Goal: Task Accomplishment & Management: Complete application form

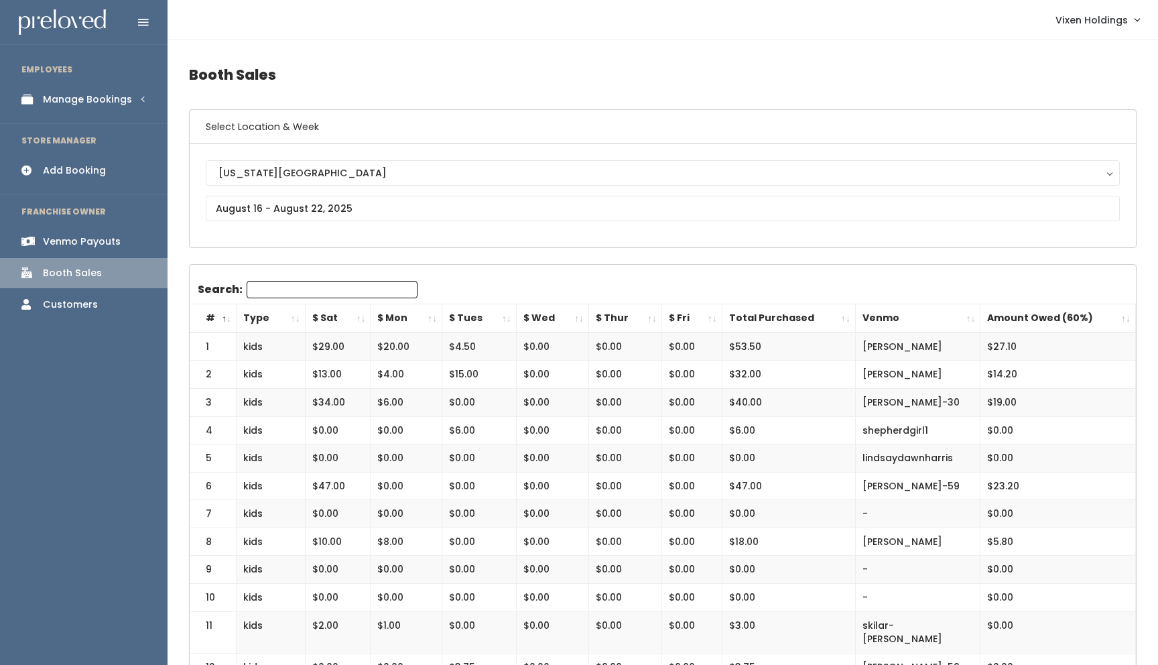
click at [91, 174] on div "Add Booking" at bounding box center [74, 170] width 63 height 14
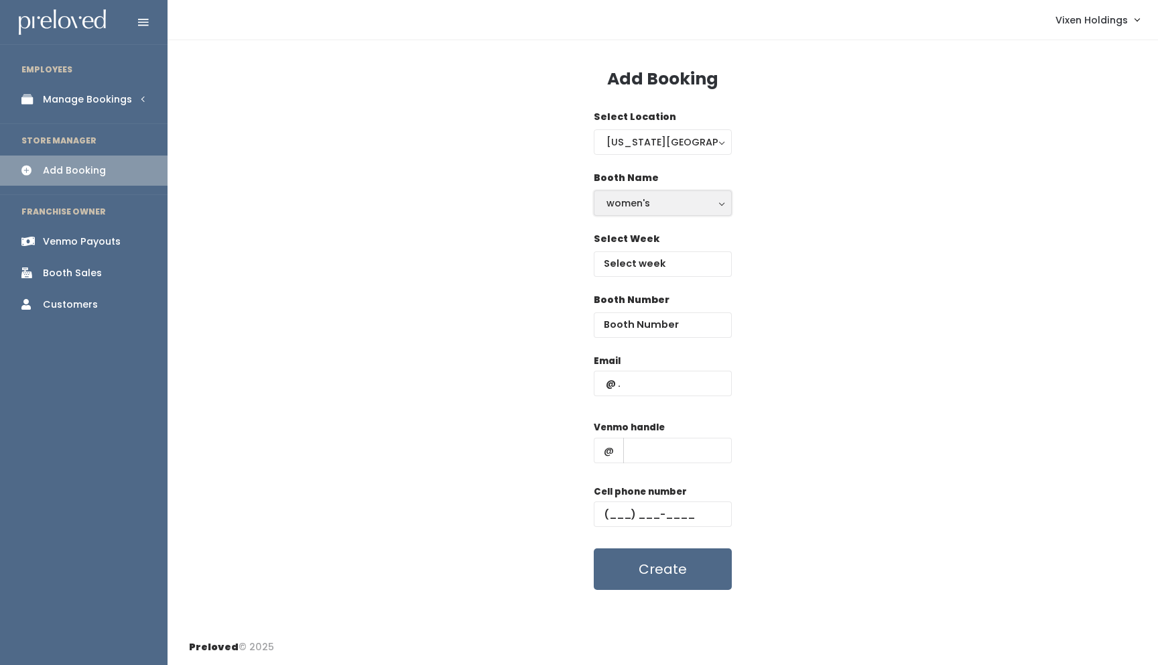
click at [642, 202] on div "women's" at bounding box center [662, 203] width 113 height 15
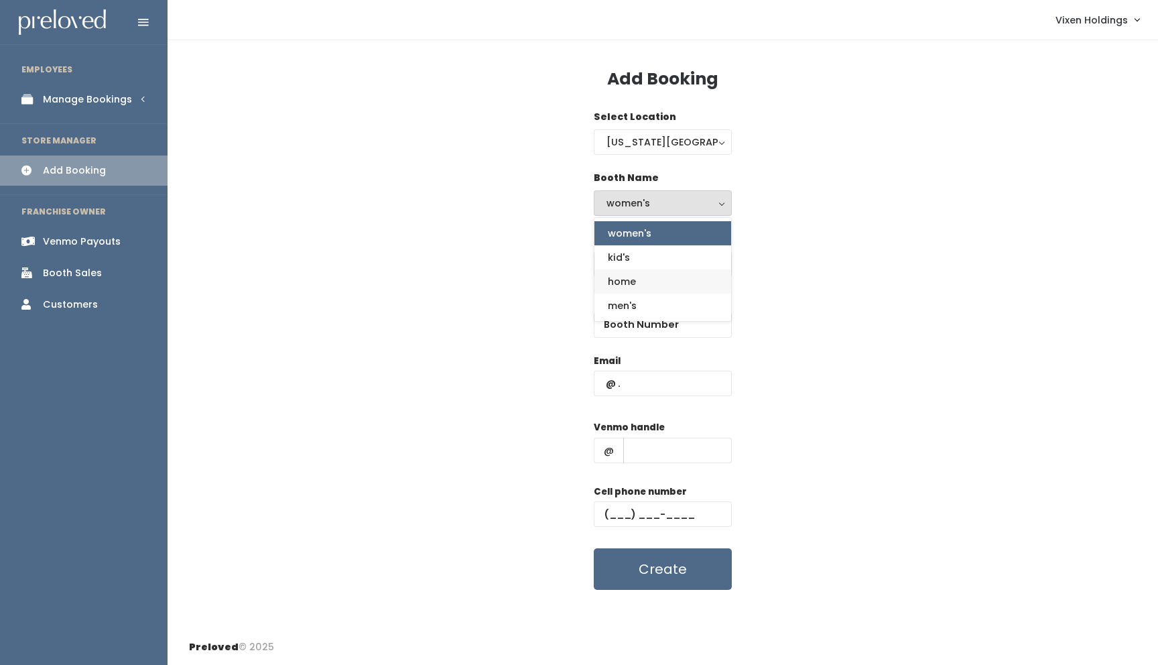
click at [631, 284] on span "home" at bounding box center [622, 281] width 28 height 15
select select "home"
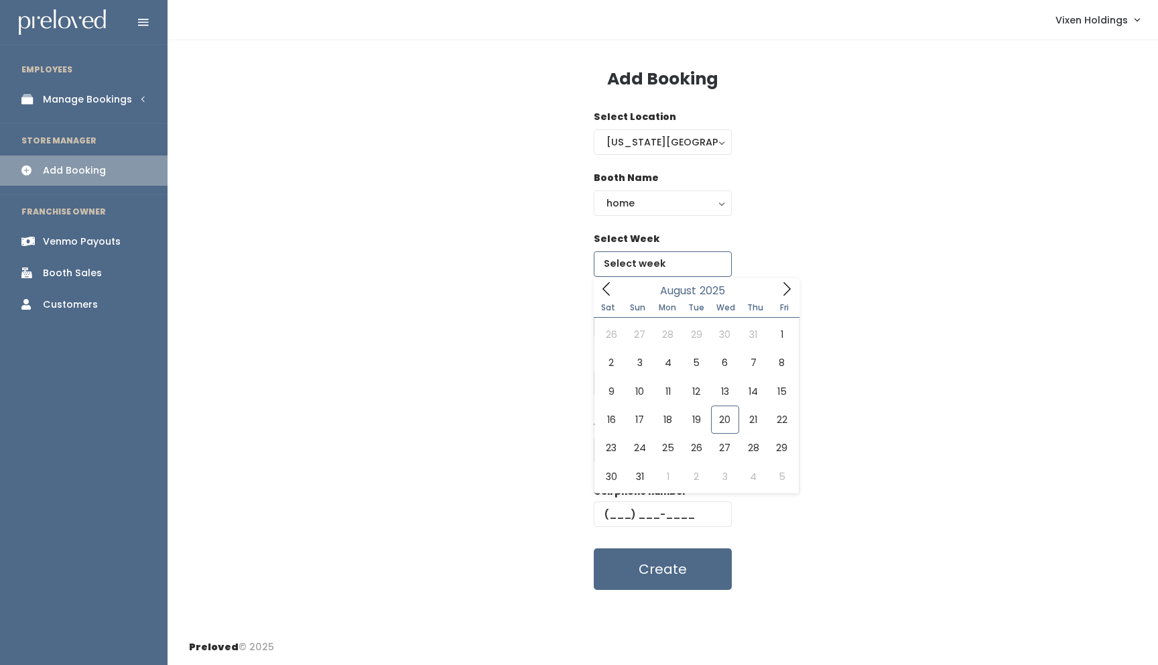
click at [647, 254] on input "text" at bounding box center [663, 263] width 138 height 25
type input "August 23 to August 29"
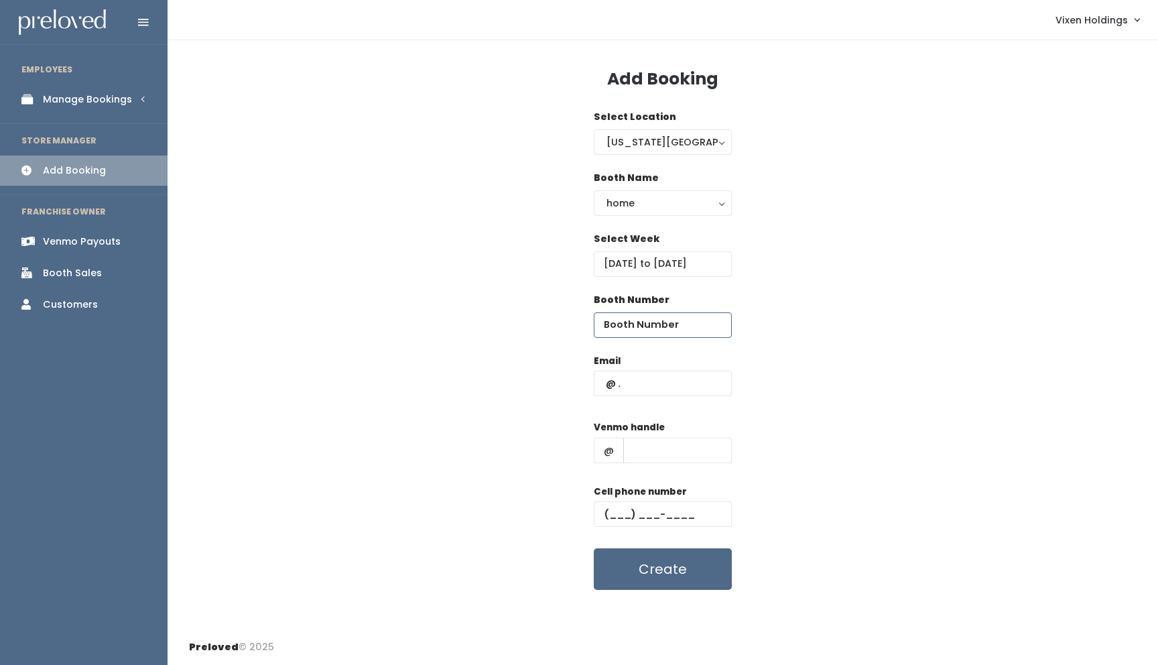
click at [655, 326] on input "number" at bounding box center [663, 324] width 138 height 25
type input "9"
click at [609, 383] on input "text" at bounding box center [663, 383] width 138 height 25
type input "h"
type input "[EMAIL_ADDRESS][DOMAIN_NAME]"
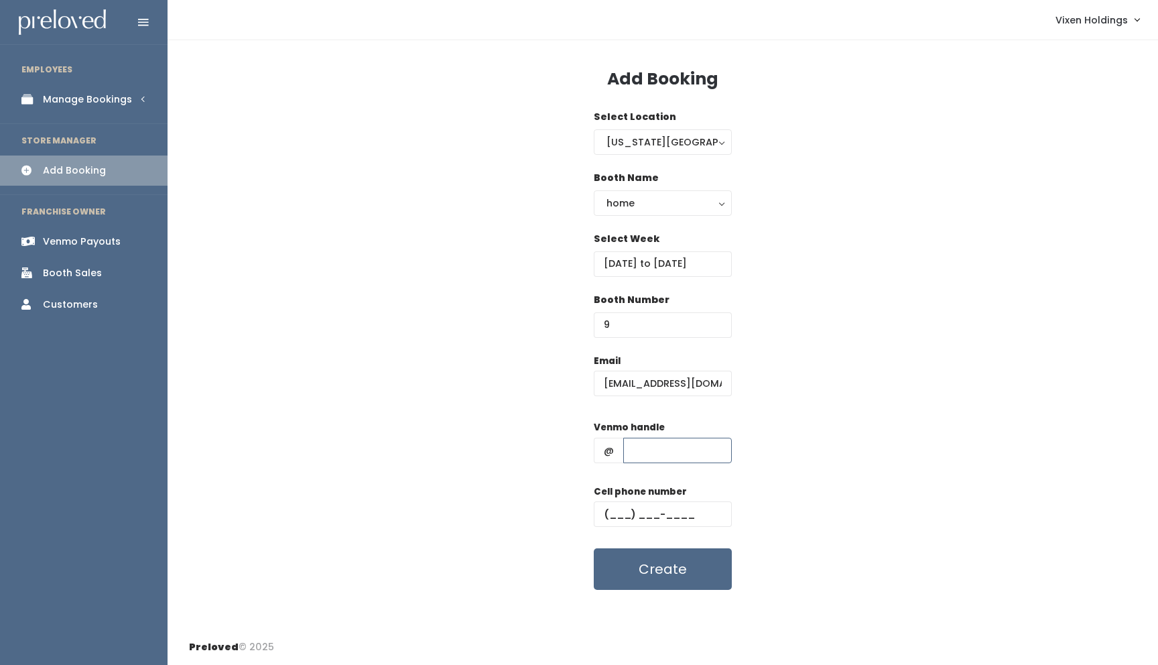
click at [644, 454] on input "text" at bounding box center [677, 450] width 109 height 25
type input "heather-kuklinski"
click at [606, 509] on input "text" at bounding box center [663, 513] width 138 height 25
type input "(405) 650-3720"
click at [684, 574] on button "Create" at bounding box center [663, 569] width 138 height 42
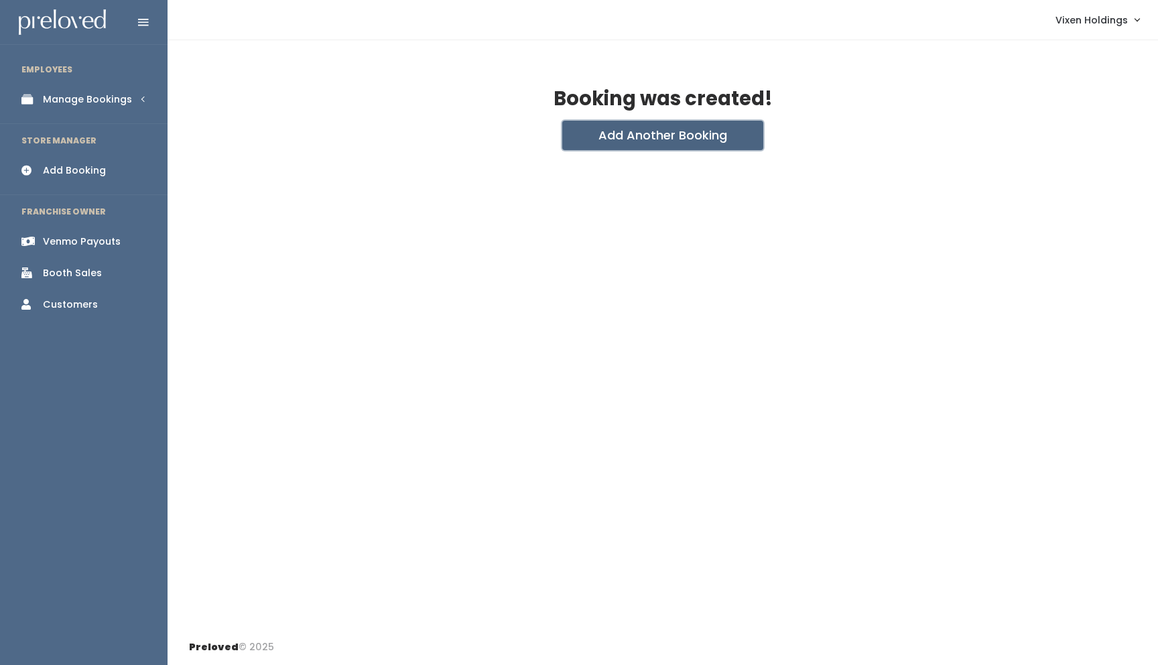
click at [661, 137] on button "Add Another Booking" at bounding box center [662, 135] width 201 height 29
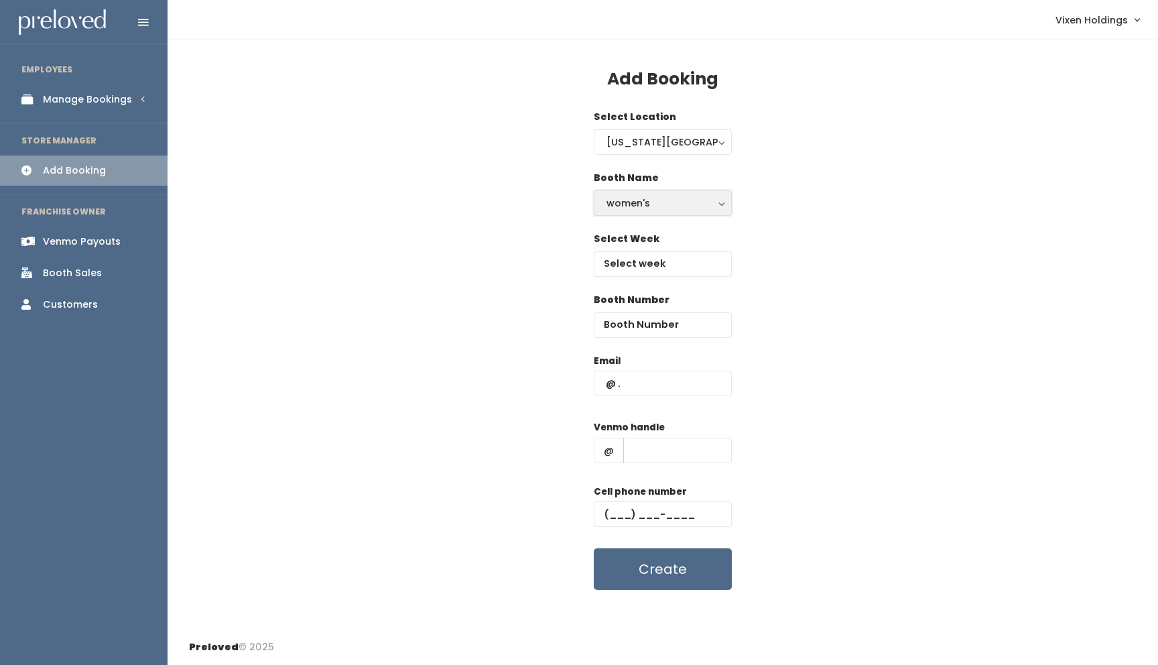
click at [639, 206] on div "women's" at bounding box center [662, 203] width 113 height 15
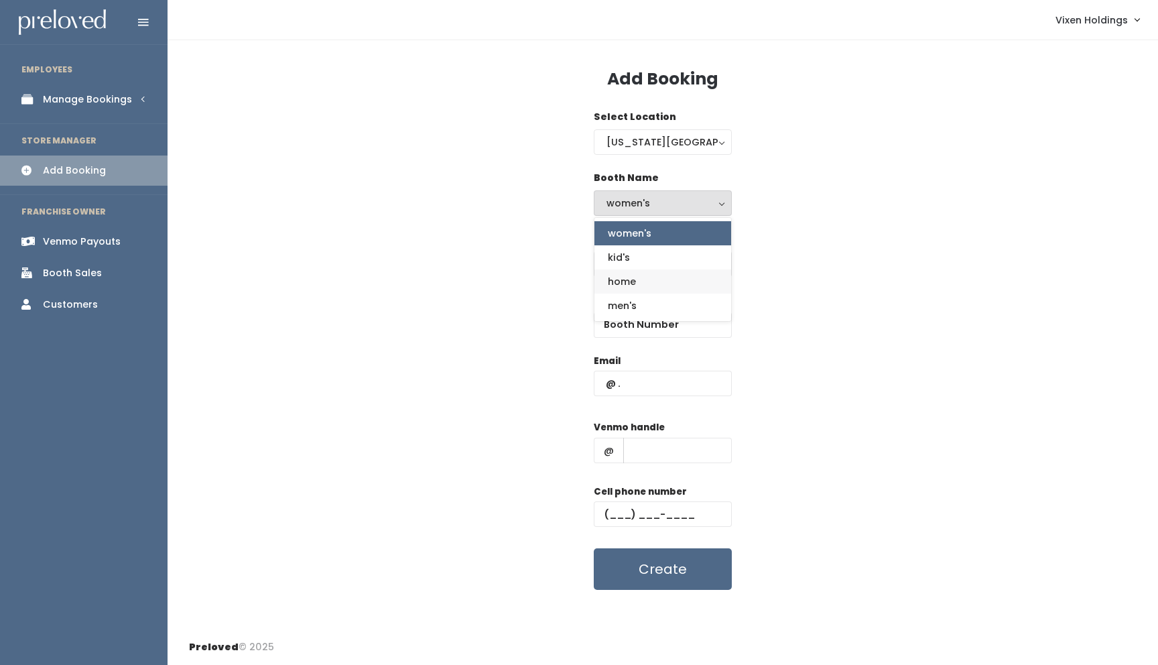
click at [635, 280] on span "home" at bounding box center [622, 281] width 28 height 15
select select "home"
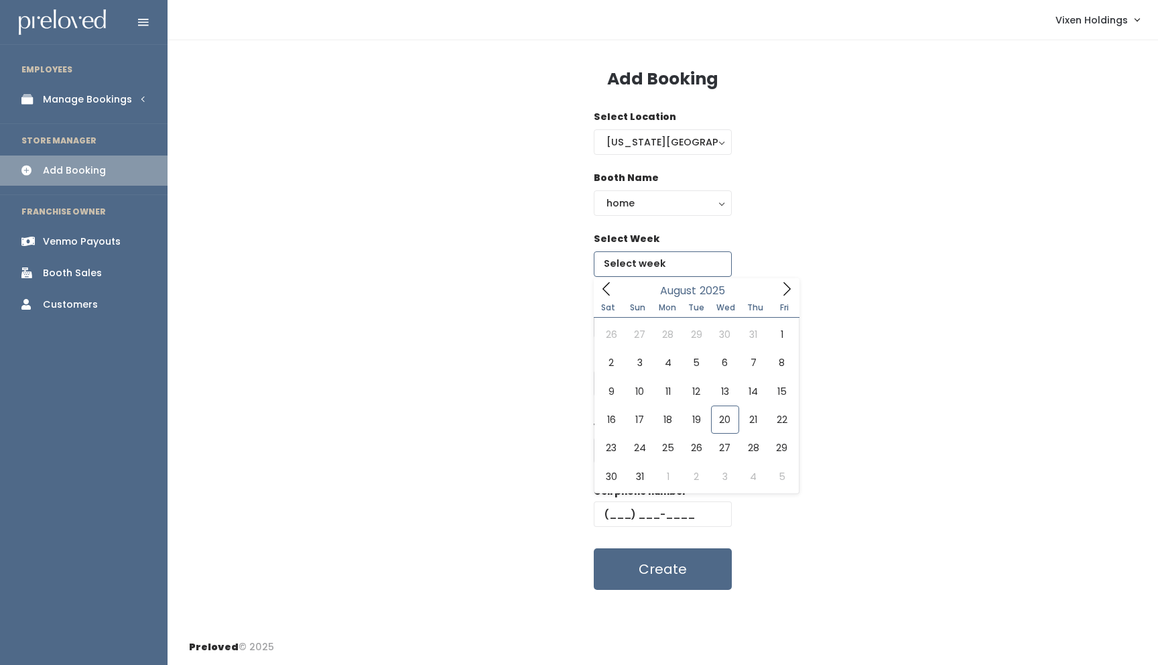
click at [643, 270] on input "text" at bounding box center [663, 263] width 138 height 25
type input "August 23 to August 29"
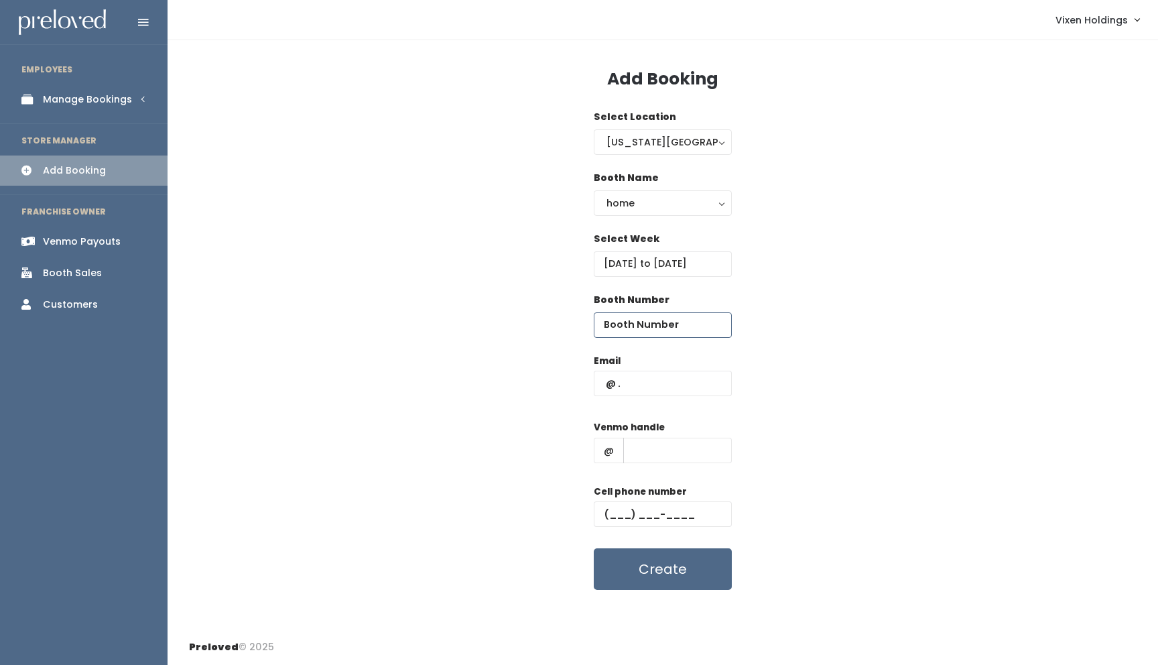
click at [650, 323] on input "number" at bounding box center [663, 324] width 138 height 25
type input "10"
click at [641, 381] on input "text" at bounding box center [663, 383] width 138 height 25
type input "kuklinskiheather@gmail.com"
click at [654, 452] on input "text" at bounding box center [677, 450] width 109 height 25
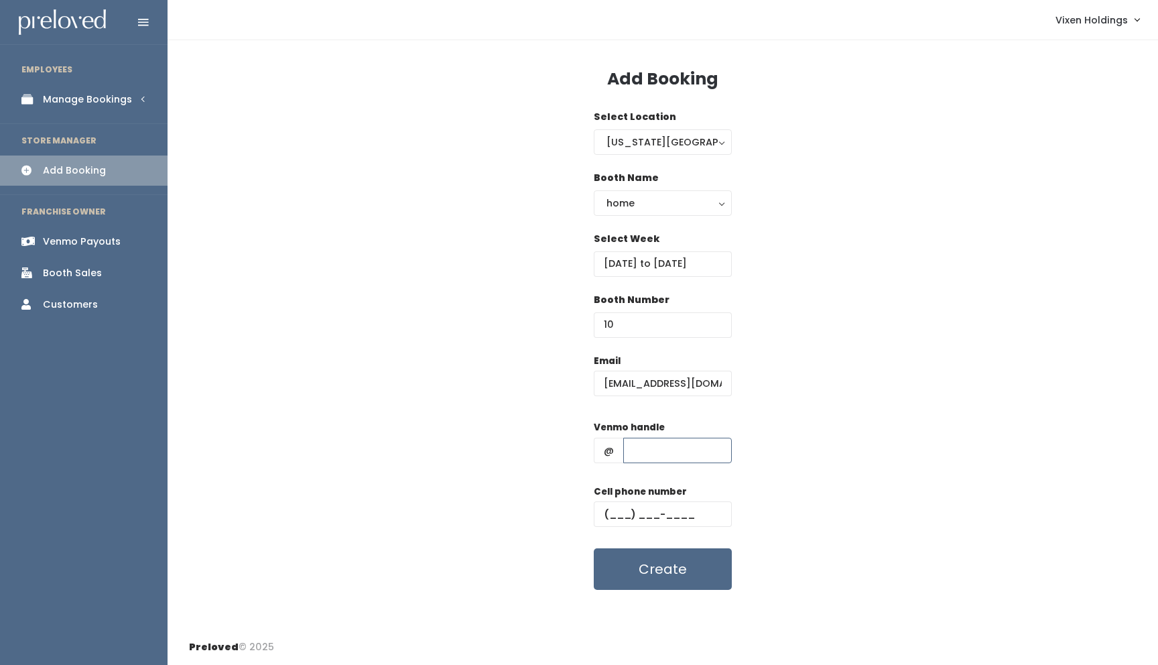
type input "heather-kuklinski"
click at [612, 512] on input "text" at bounding box center [663, 513] width 138 height 25
type input "(405) 640-1492"
click at [653, 567] on button "Create" at bounding box center [663, 569] width 138 height 42
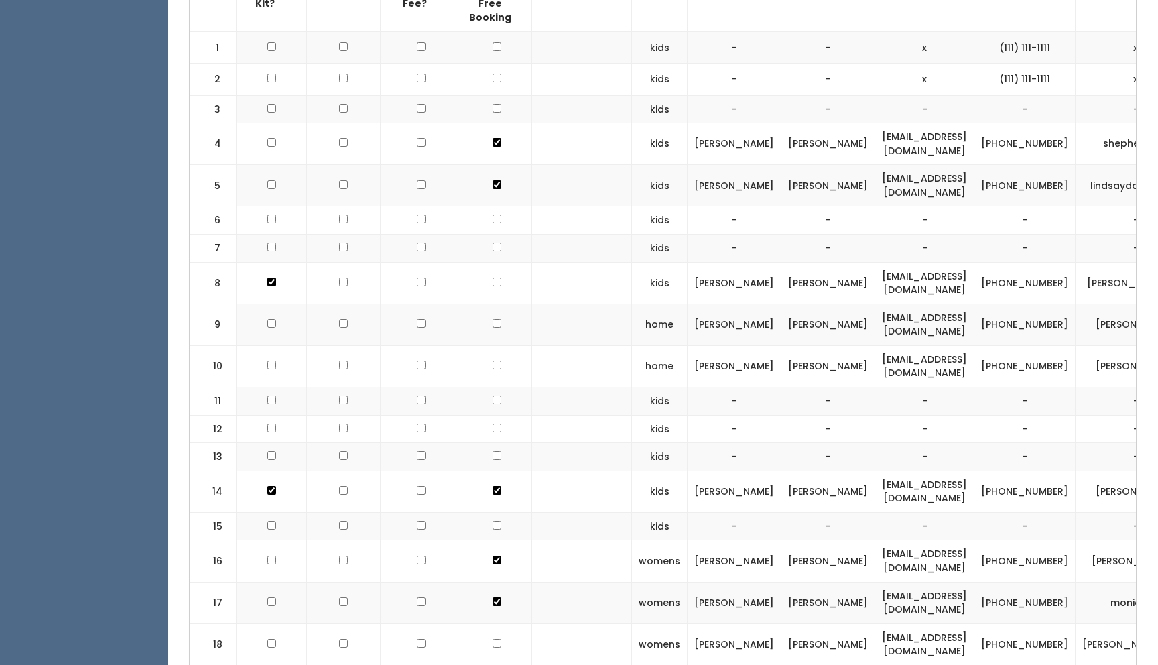
scroll to position [522, 0]
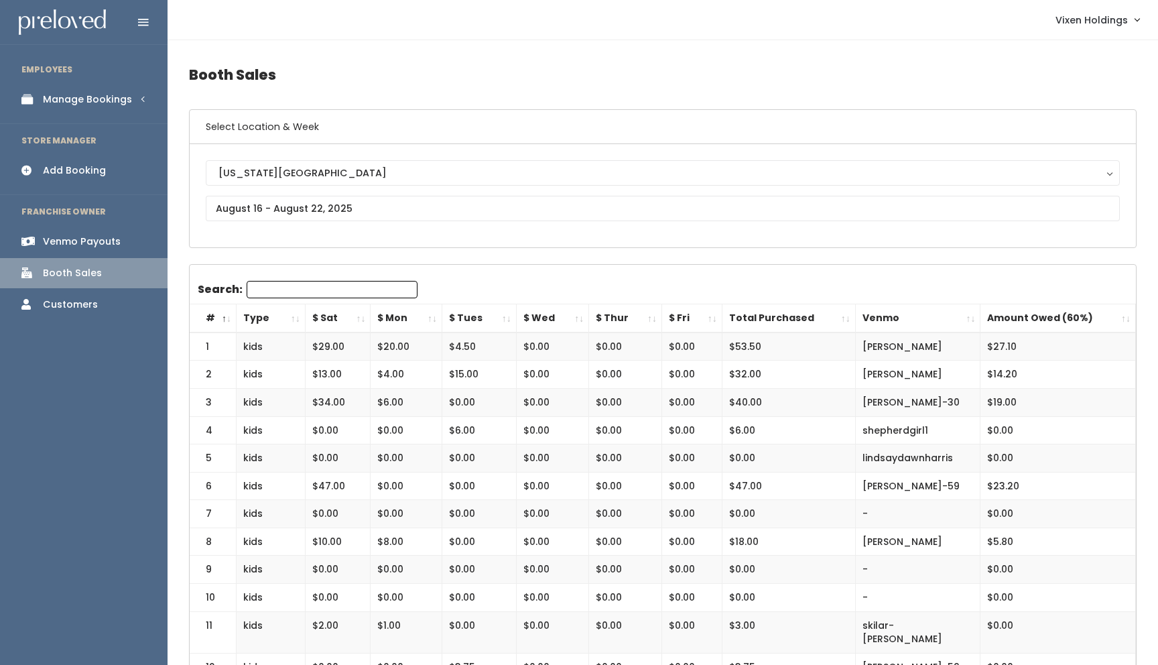
scroll to position [1, 0]
click at [281, 208] on input "text" at bounding box center [663, 207] width 914 height 25
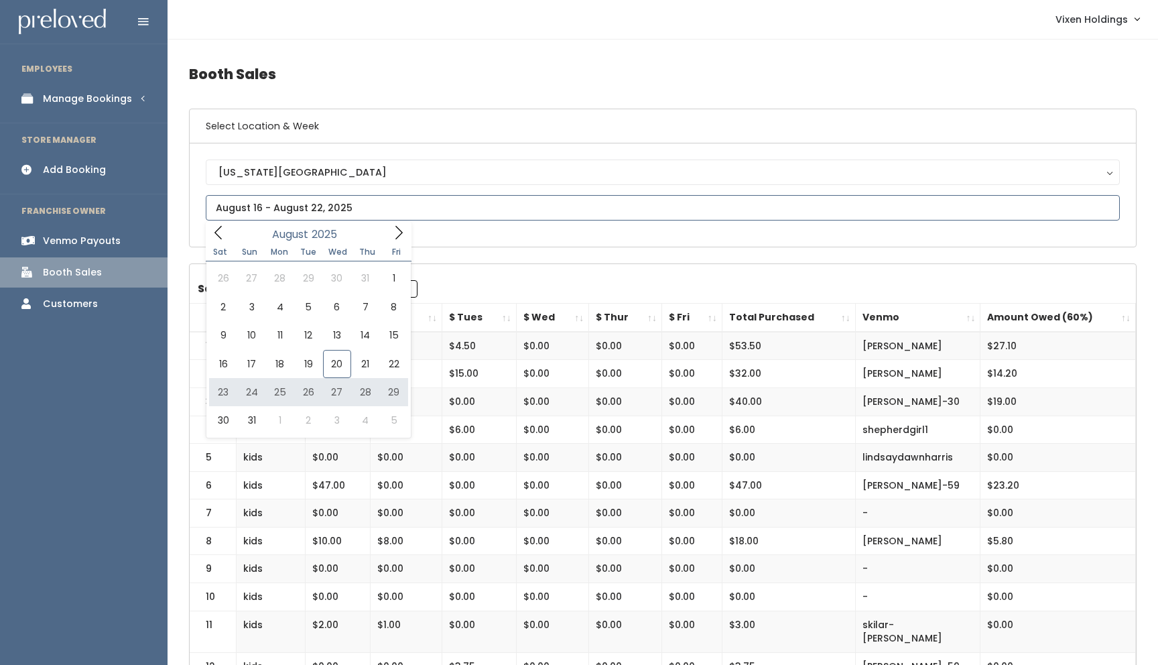
type input "August 23 to August 29"
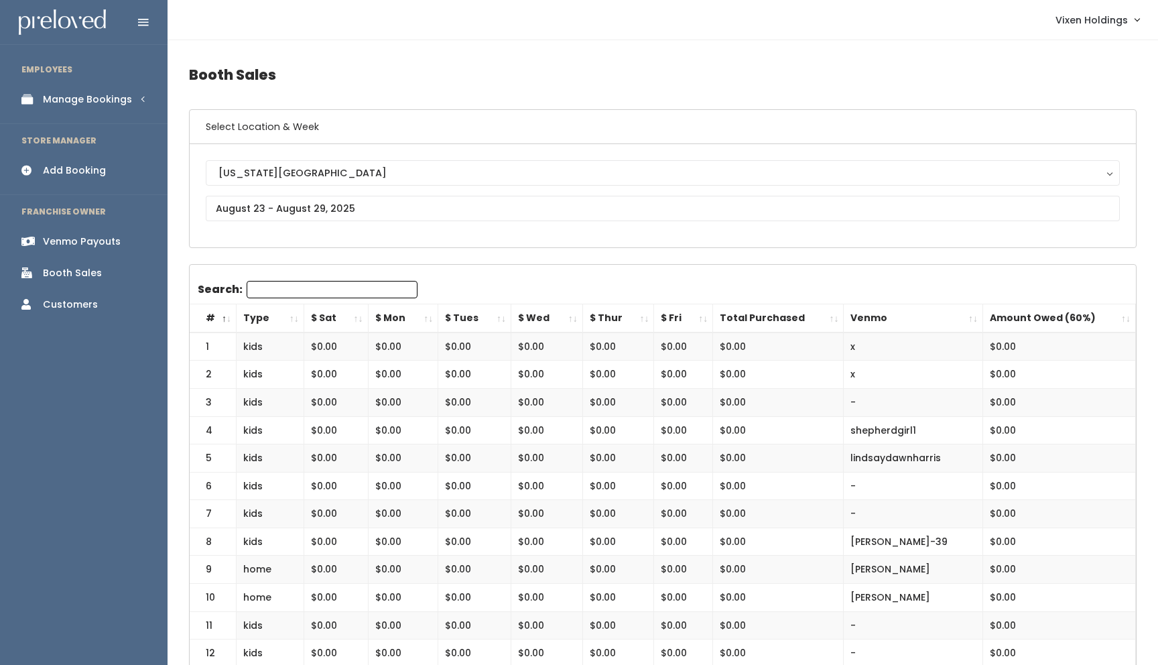
click at [113, 101] on div "Manage Bookings" at bounding box center [87, 99] width 89 height 14
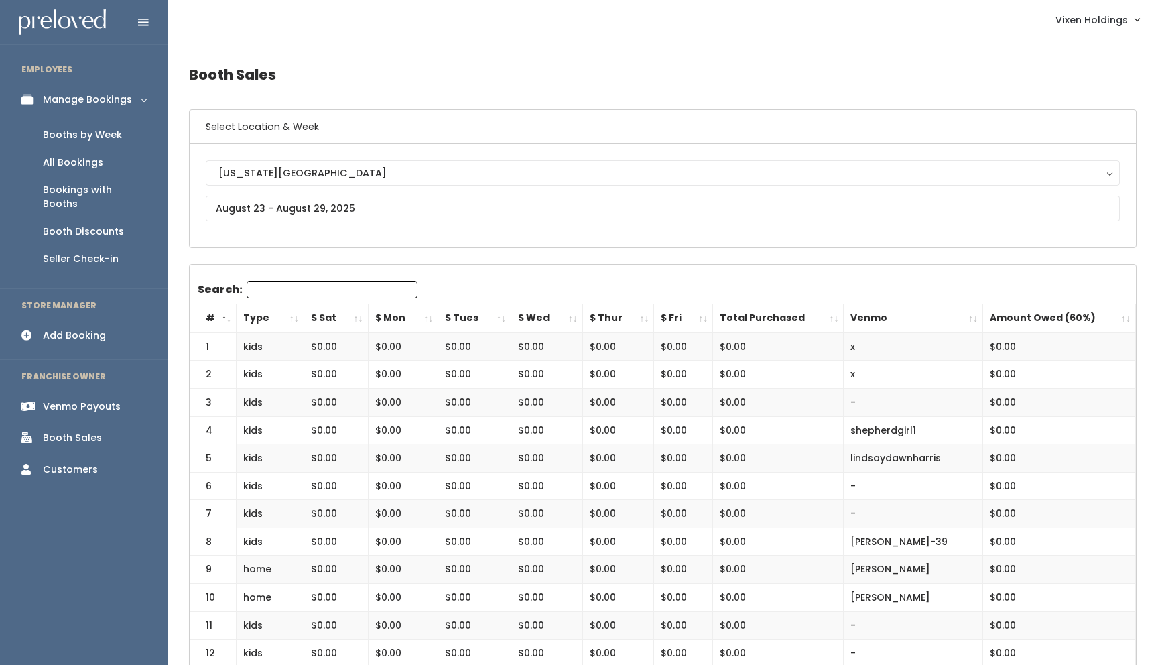
click at [109, 139] on div "Booths by Week" at bounding box center [82, 135] width 79 height 14
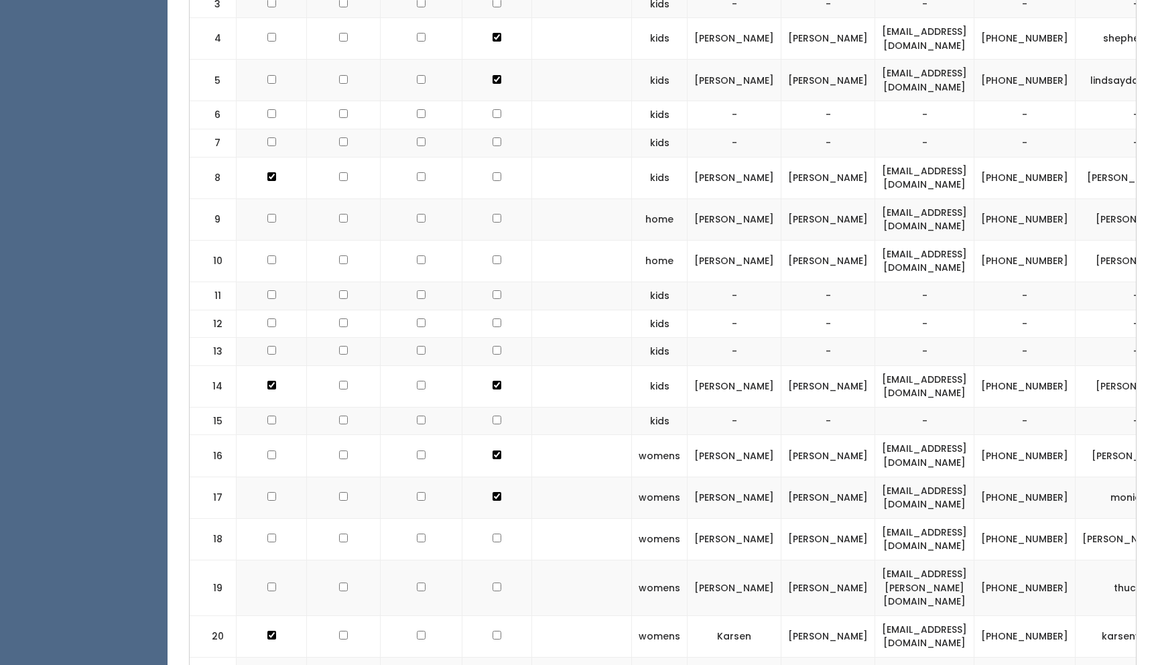
scroll to position [631, 0]
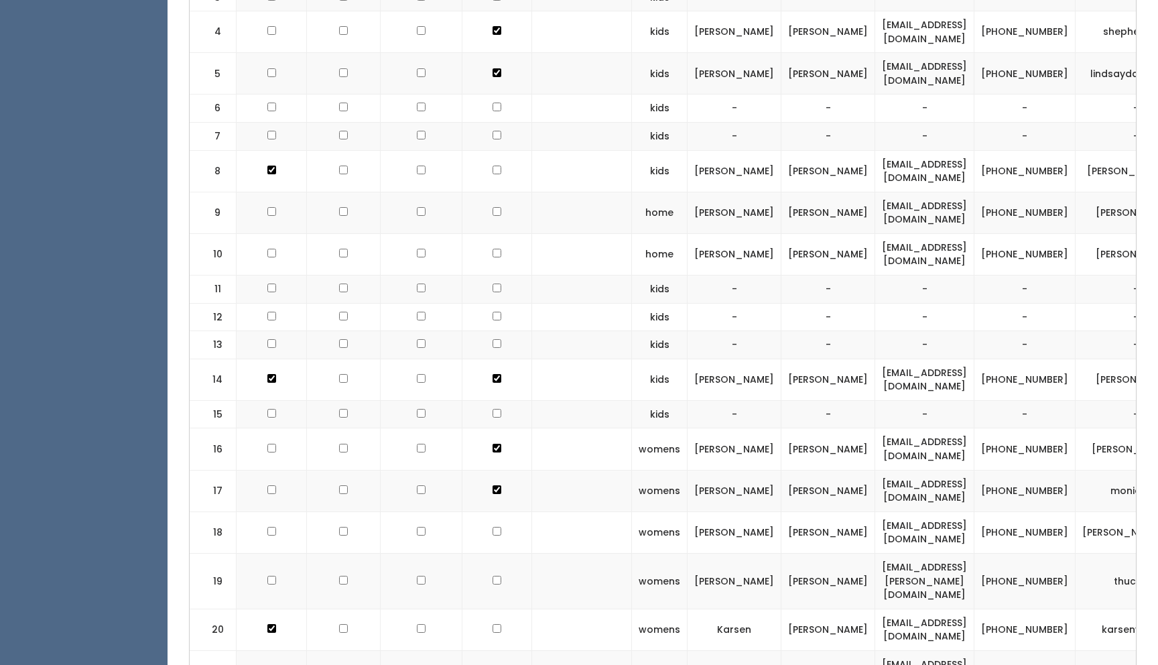
checkbox input "true"
click at [269, 205] on td at bounding box center [272, 213] width 70 height 42
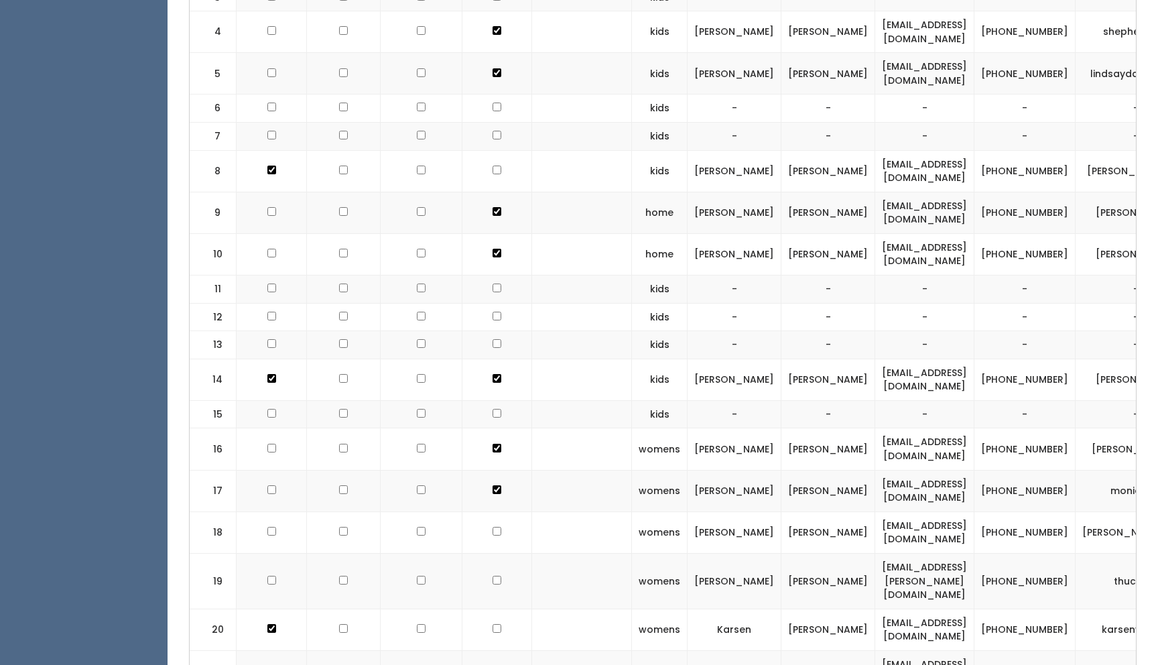
click at [271, 206] on td at bounding box center [272, 213] width 70 height 42
checkbox input "true"
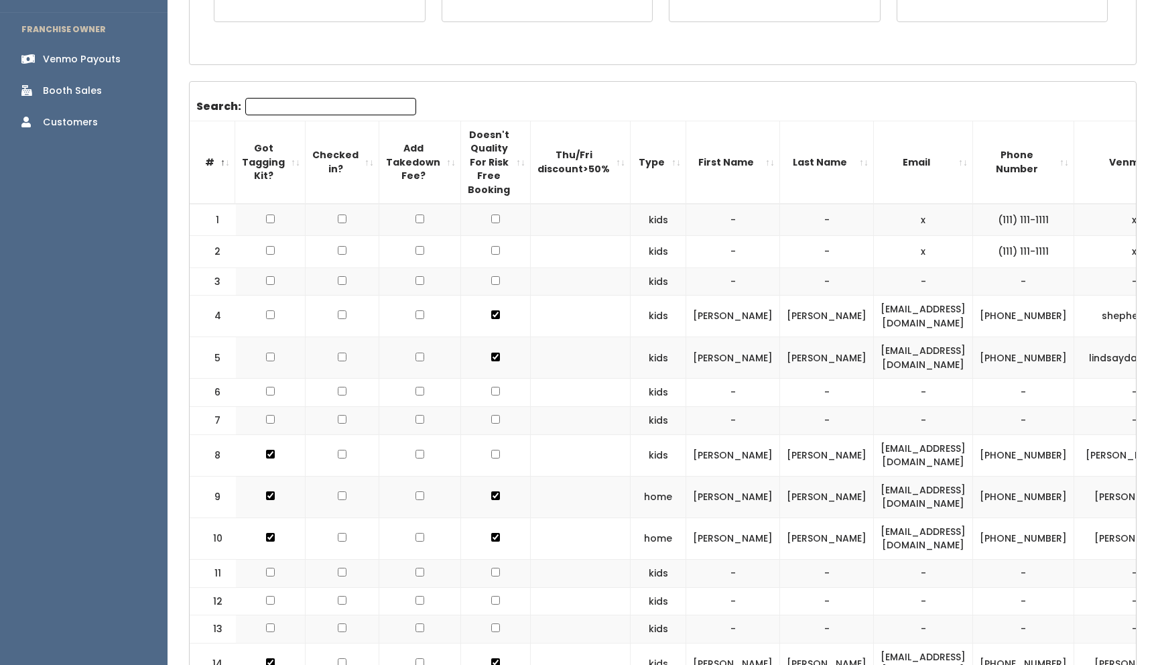
scroll to position [0, 0]
